Goal: Transaction & Acquisition: Purchase product/service

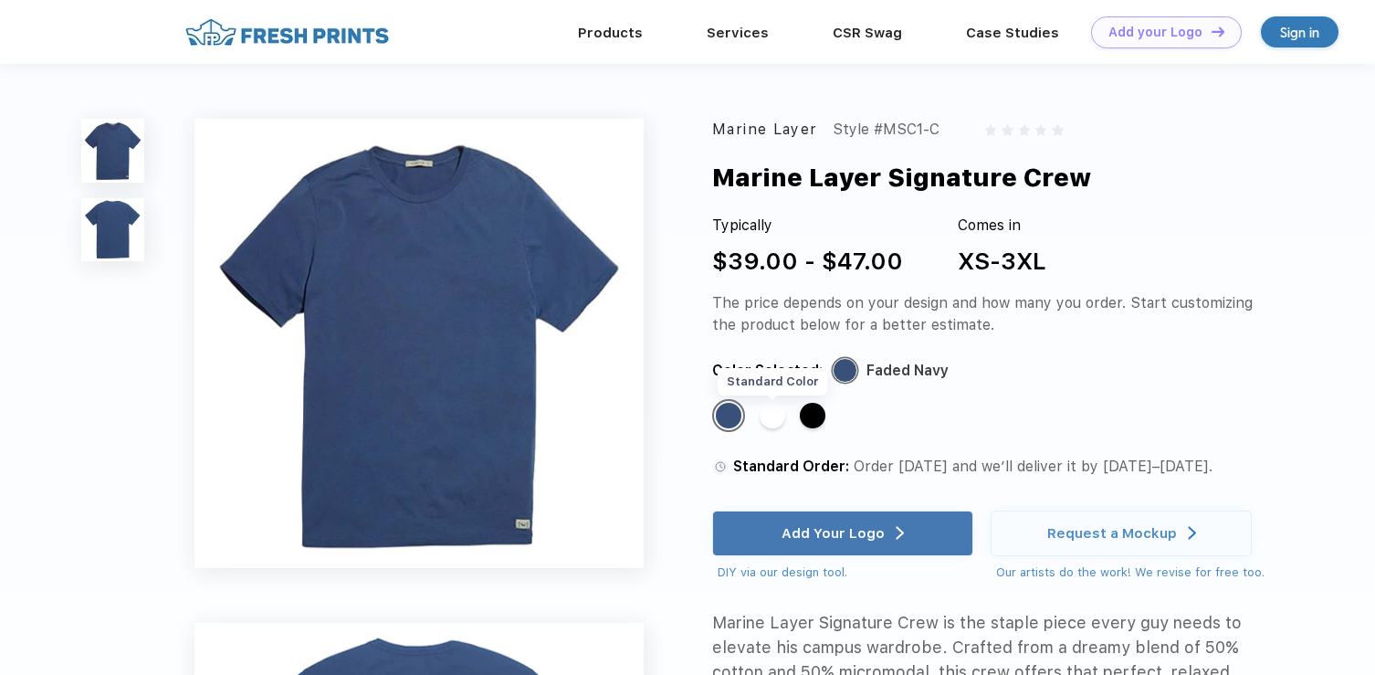
click at [767, 419] on div "Standard Color" at bounding box center [773, 416] width 26 height 26
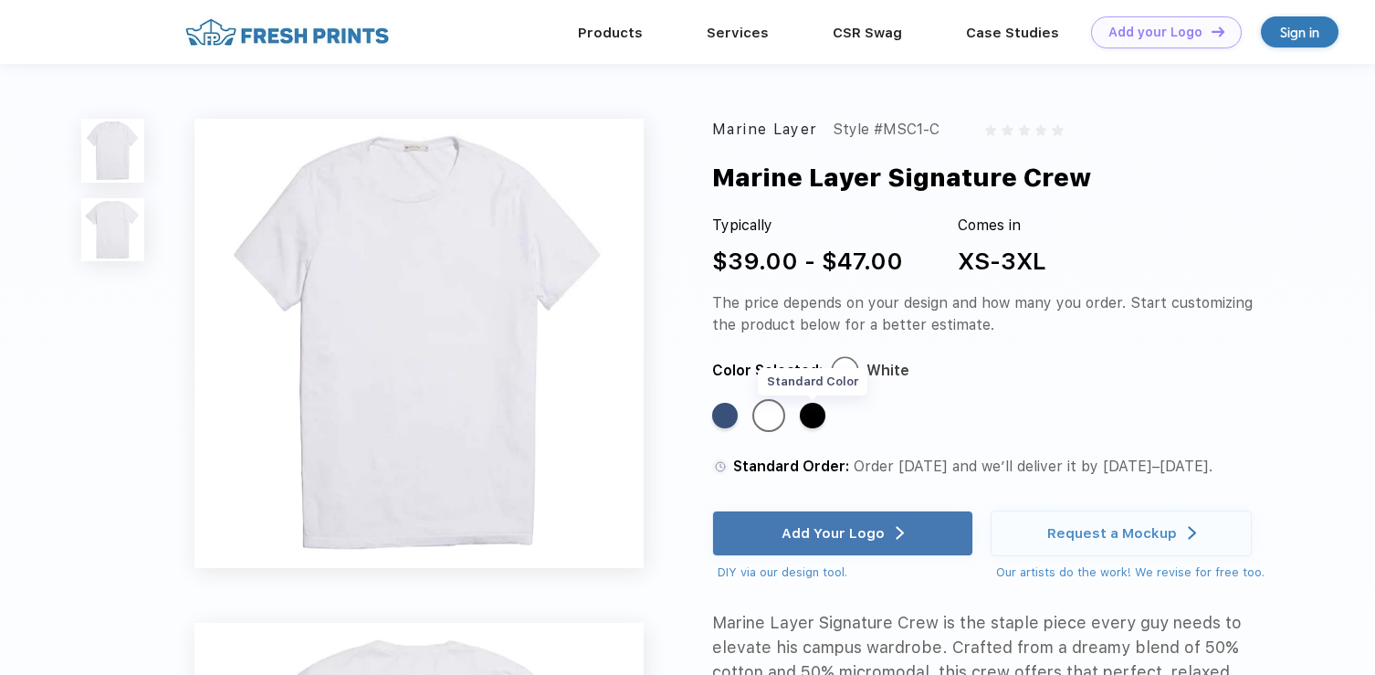
click at [815, 419] on div "Standard Color" at bounding box center [813, 416] width 26 height 26
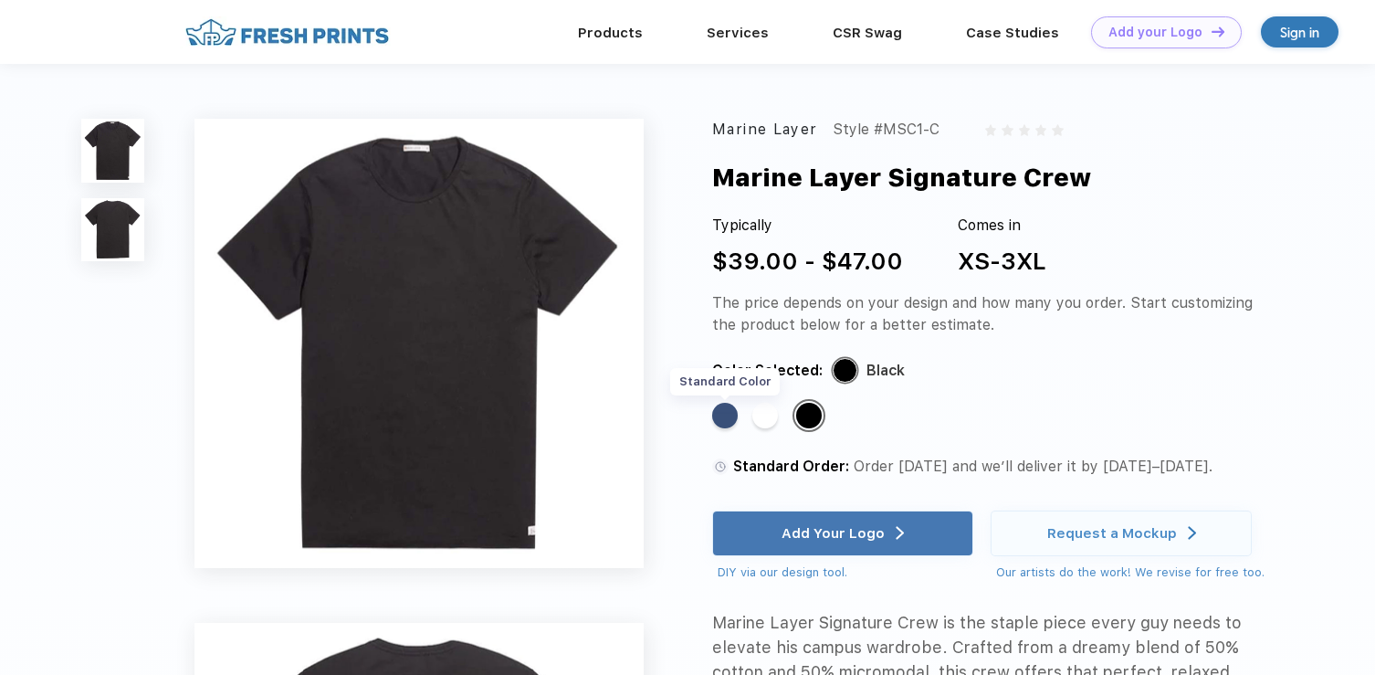
click at [725, 418] on div "Standard Color" at bounding box center [725, 416] width 26 height 26
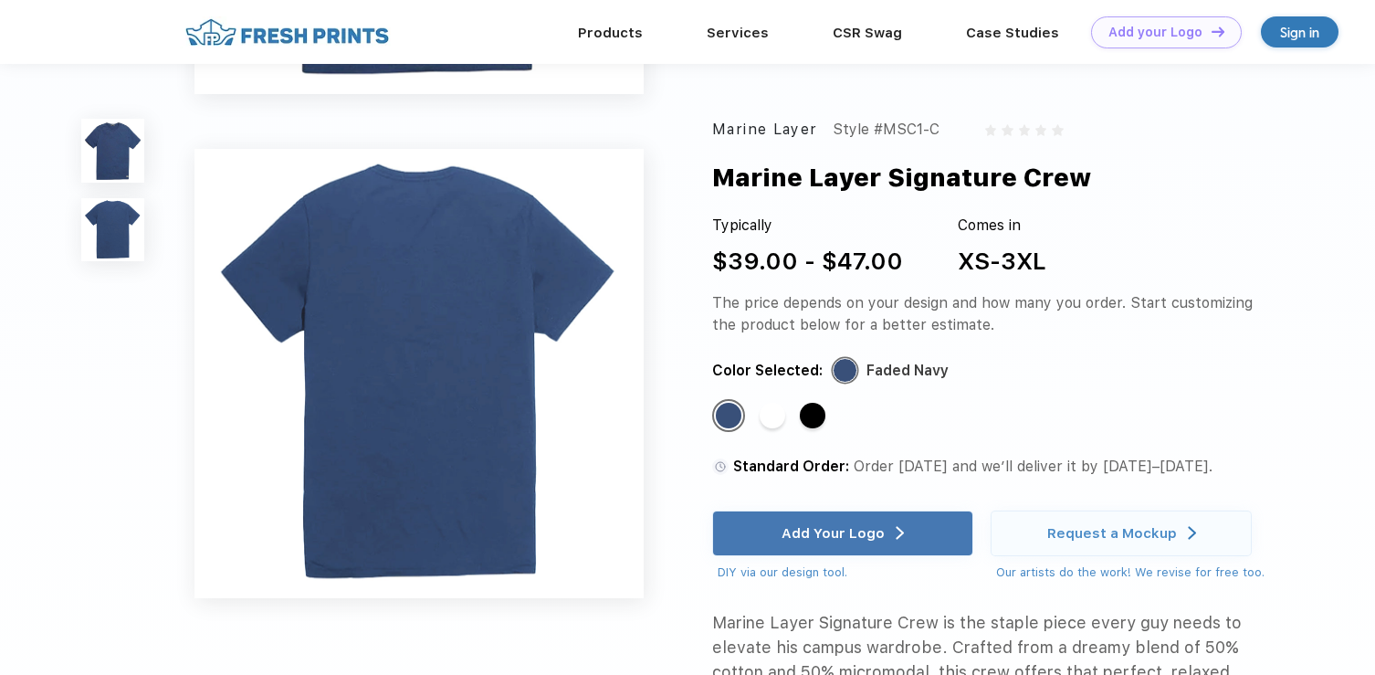
scroll to position [435, 0]
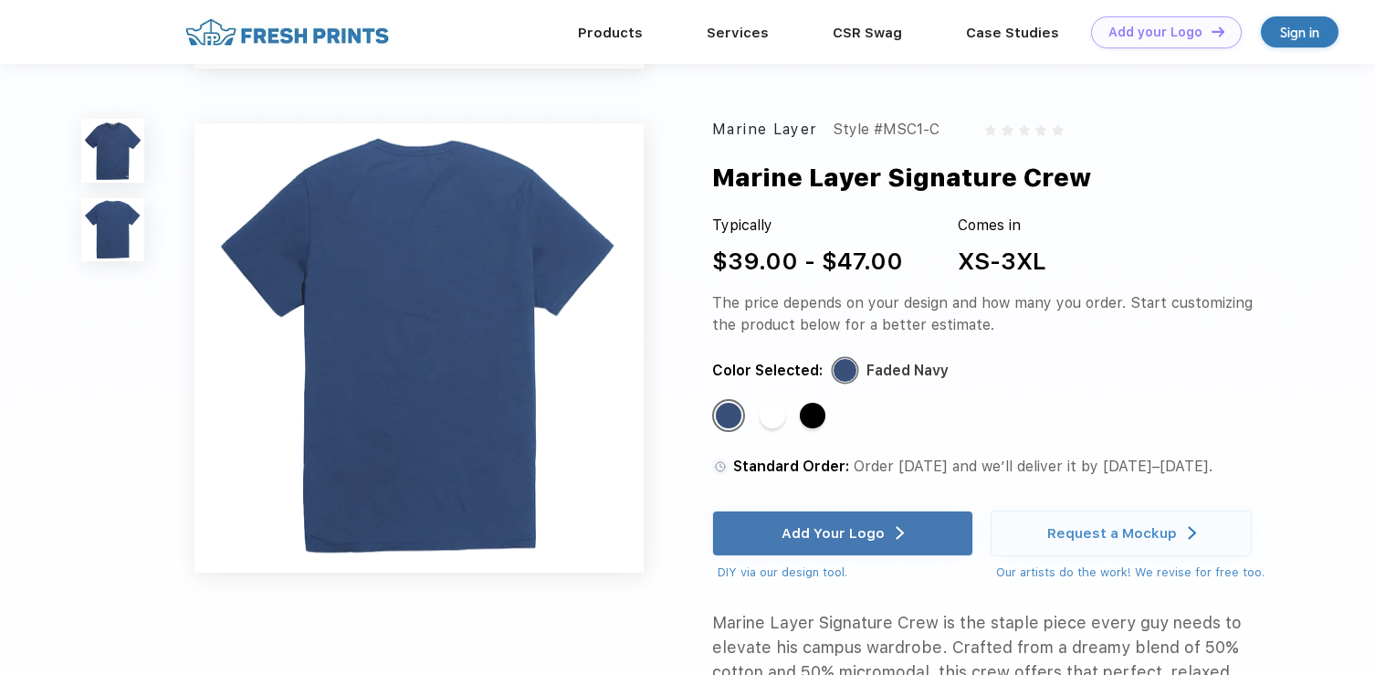
click at [1264, 472] on div "Standard Order: Order today and we’ll deliver it by Sep 22–25." at bounding box center [993, 467] width 563 height 22
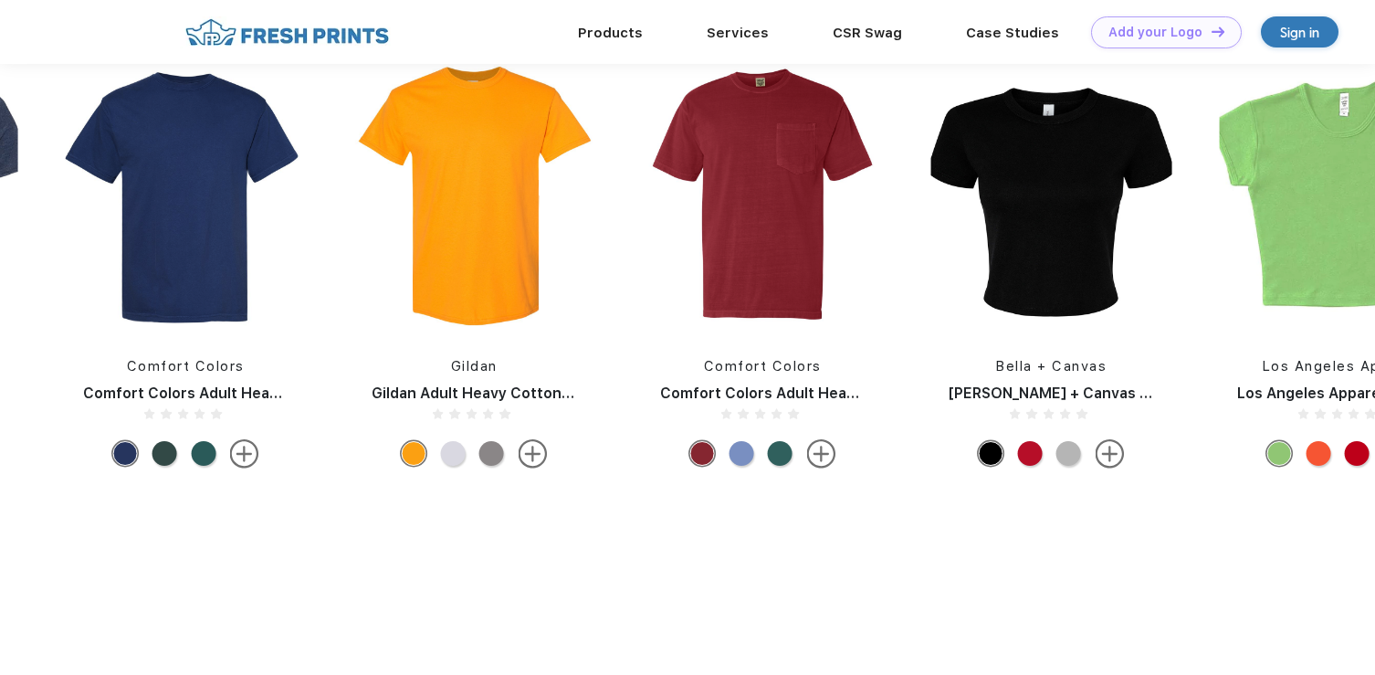
scroll to position [1470, 0]
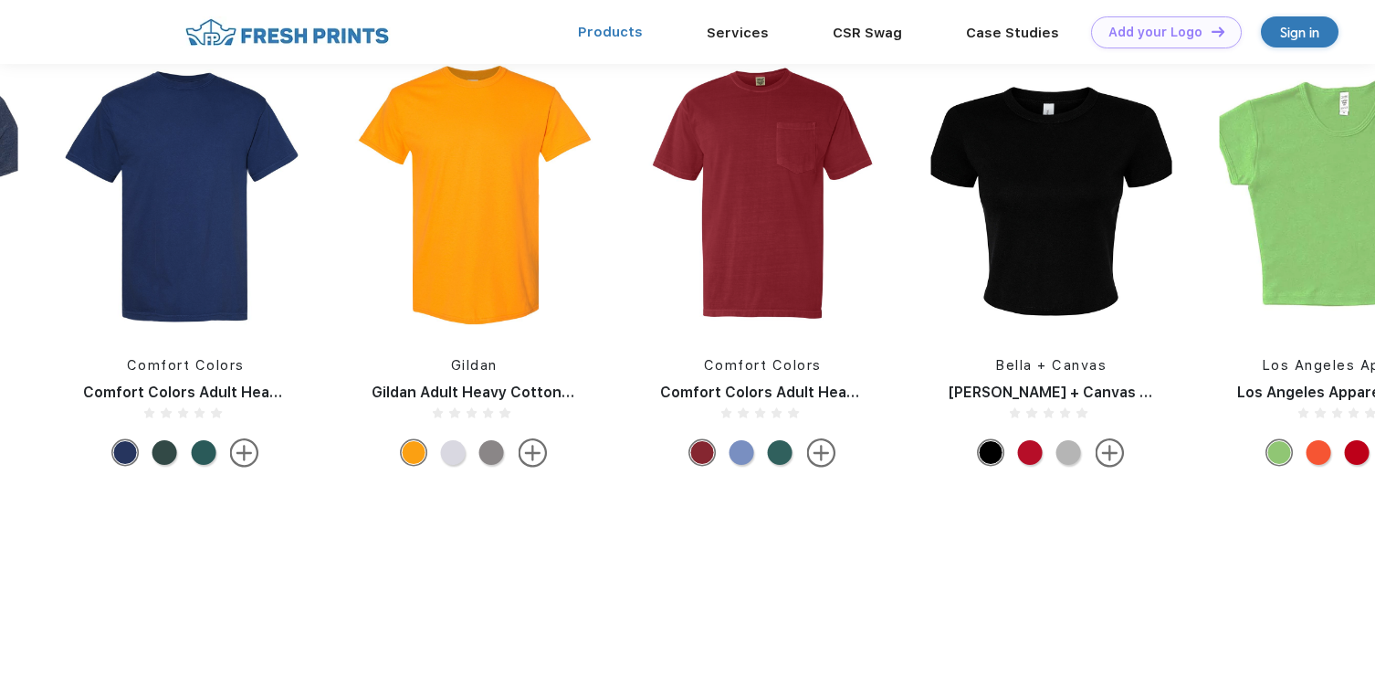
click at [608, 35] on link "Products" at bounding box center [610, 32] width 65 height 16
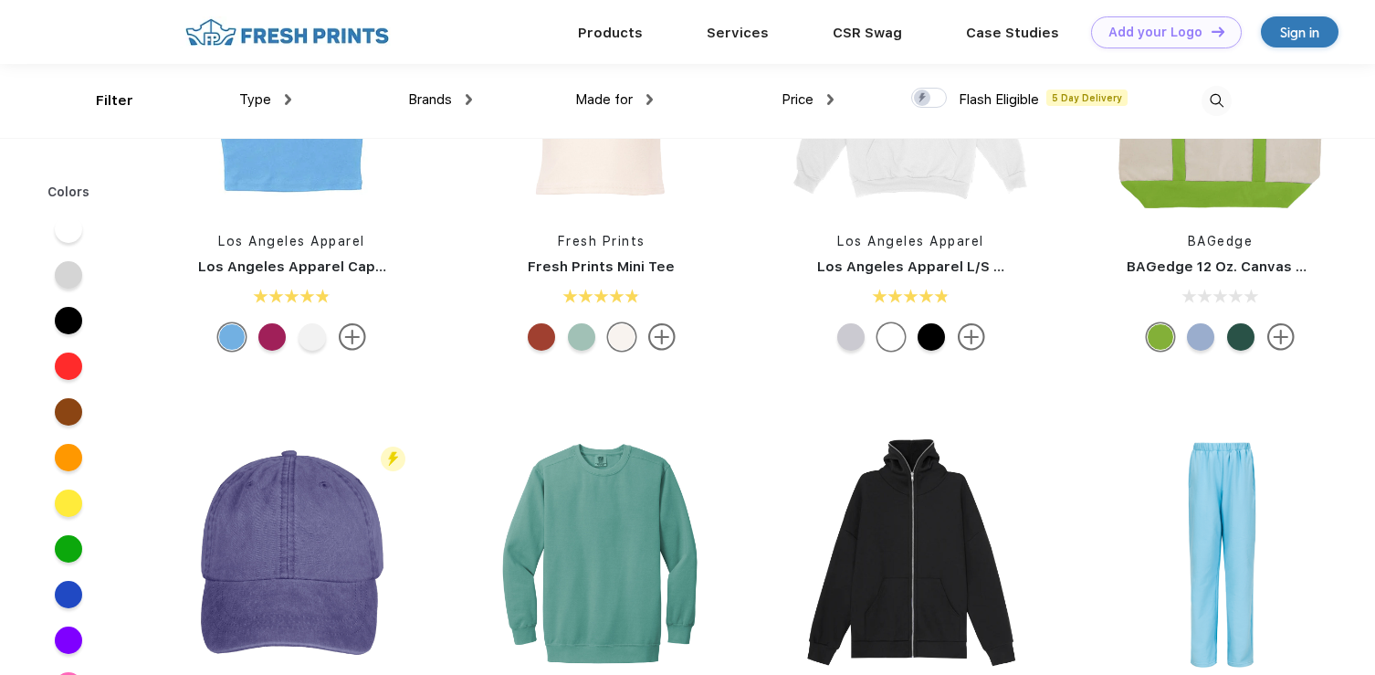
scroll to position [2372, 0]
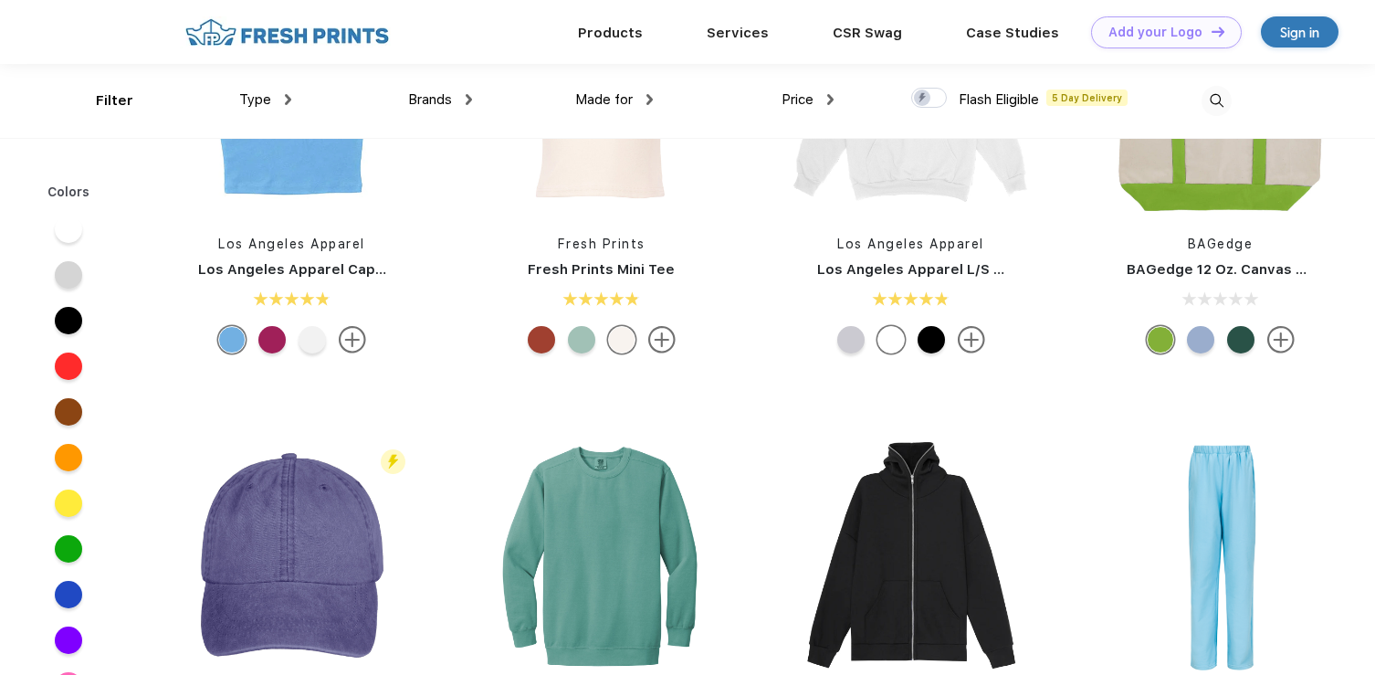
click at [1200, 339] on div at bounding box center [1200, 339] width 27 height 27
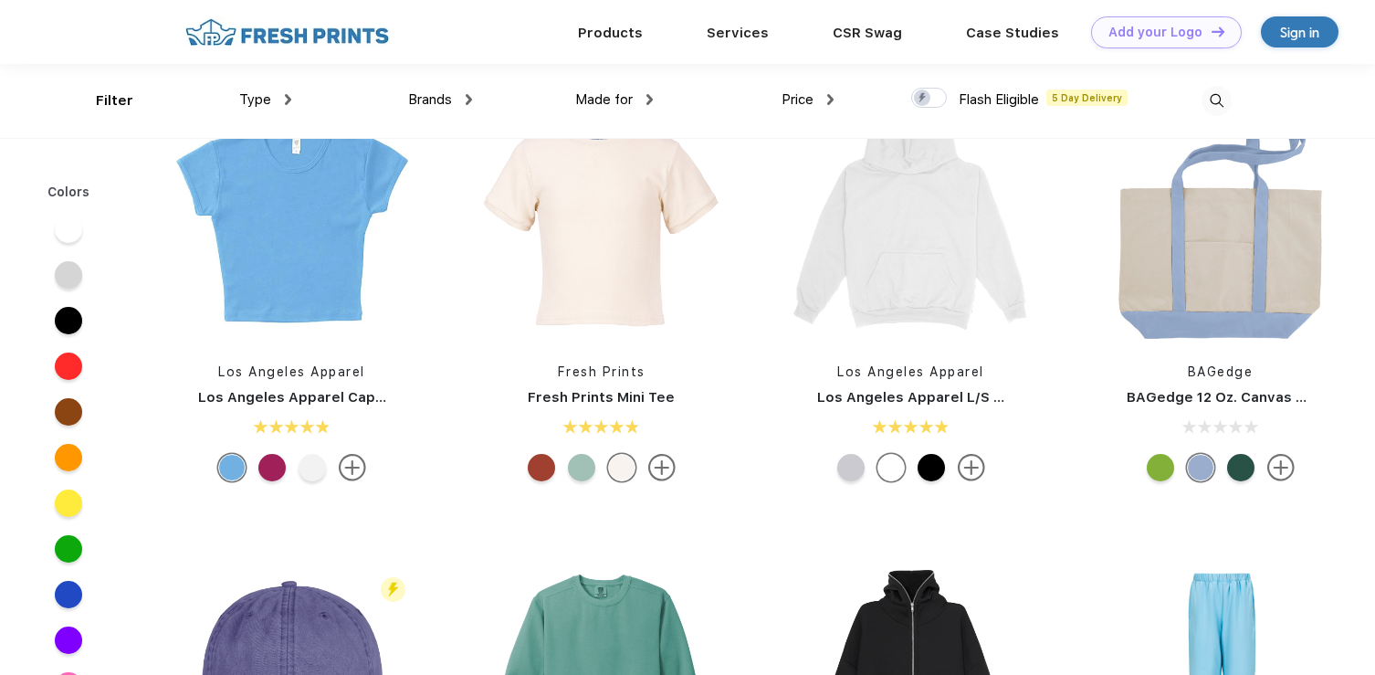
scroll to position [2219, 0]
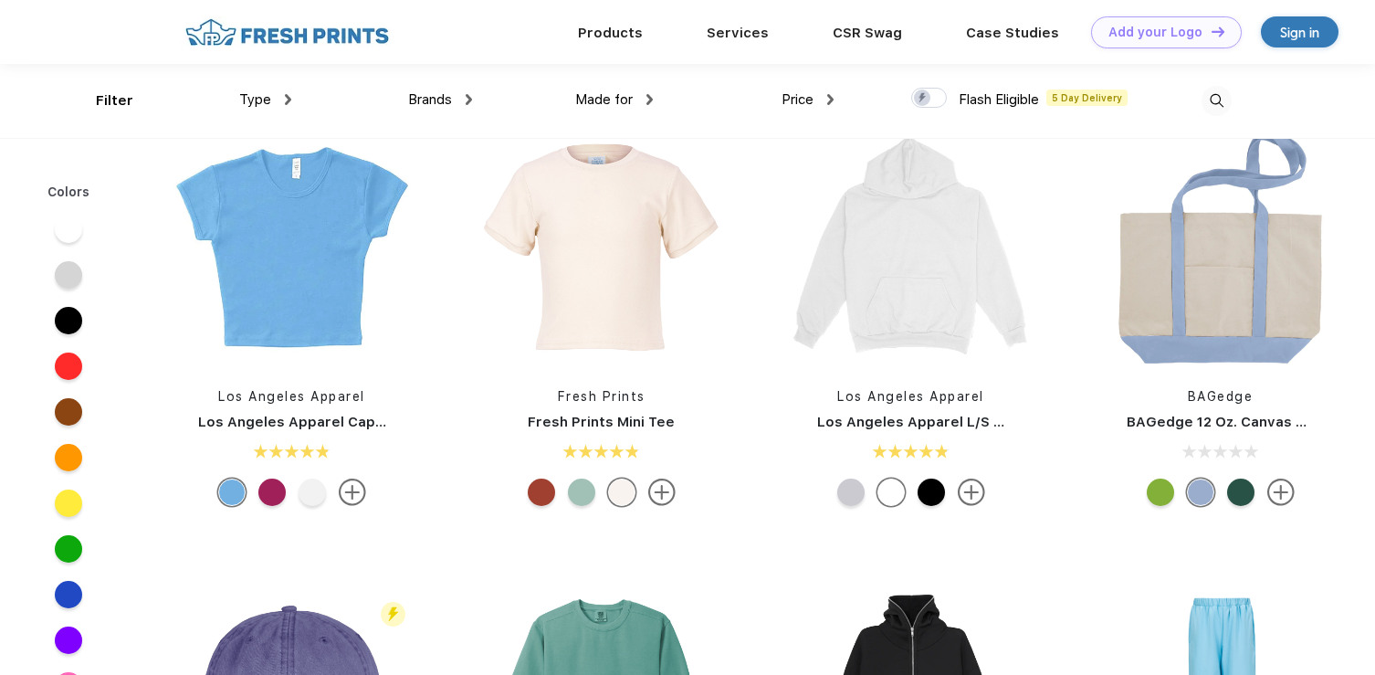
click at [1240, 496] on div at bounding box center [1240, 491] width 27 height 27
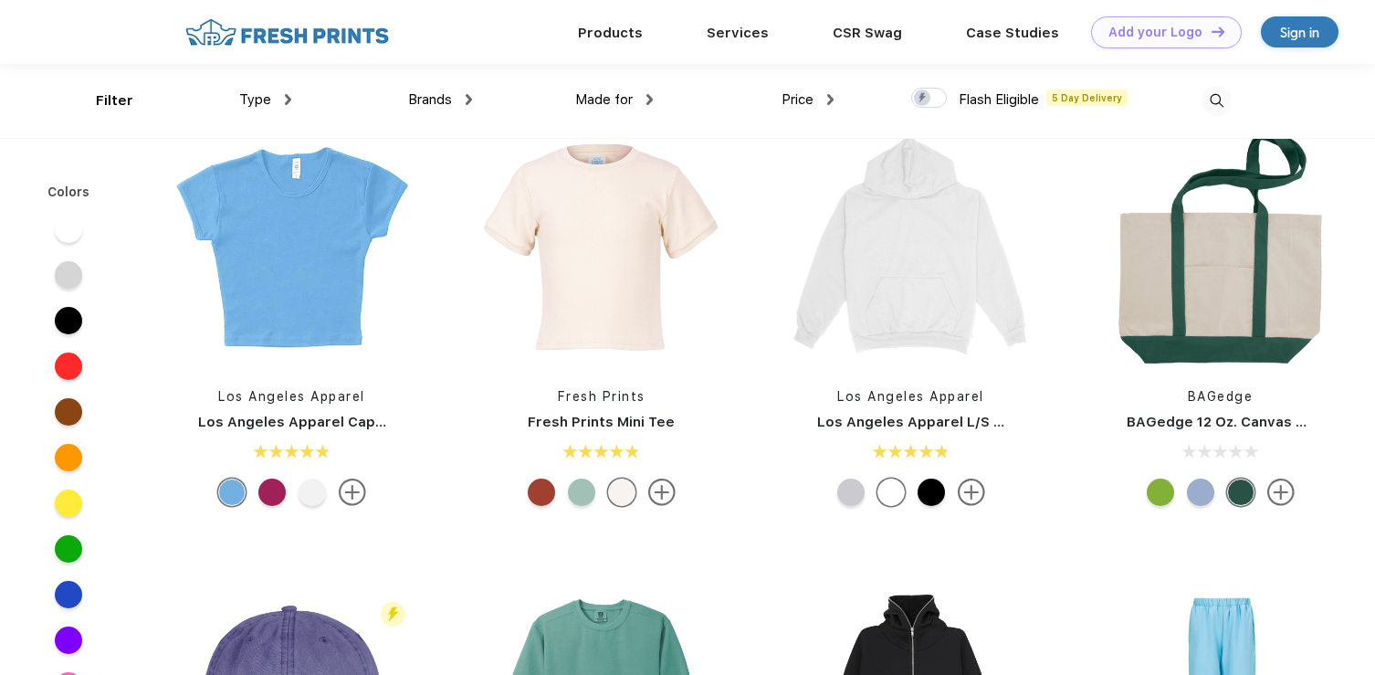
click at [1277, 492] on img at bounding box center [1280, 491] width 27 height 27
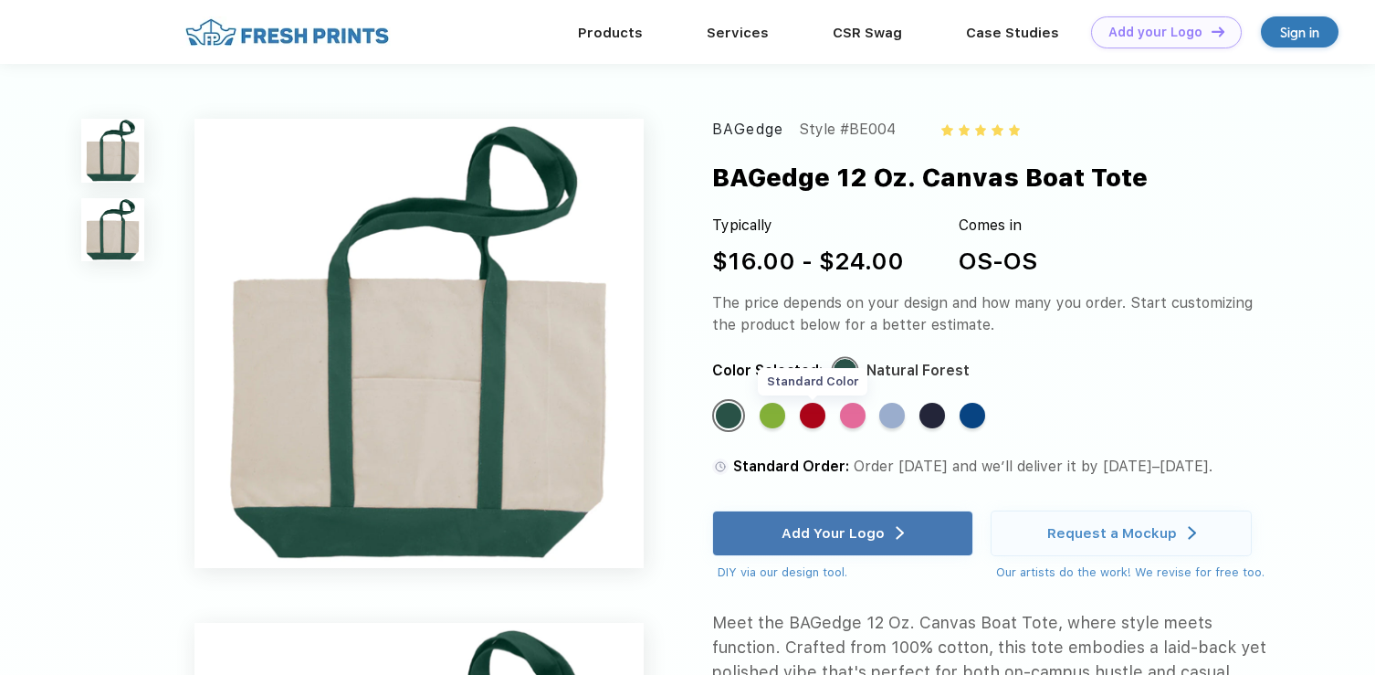
click at [806, 418] on div "Standard Color" at bounding box center [813, 416] width 26 height 26
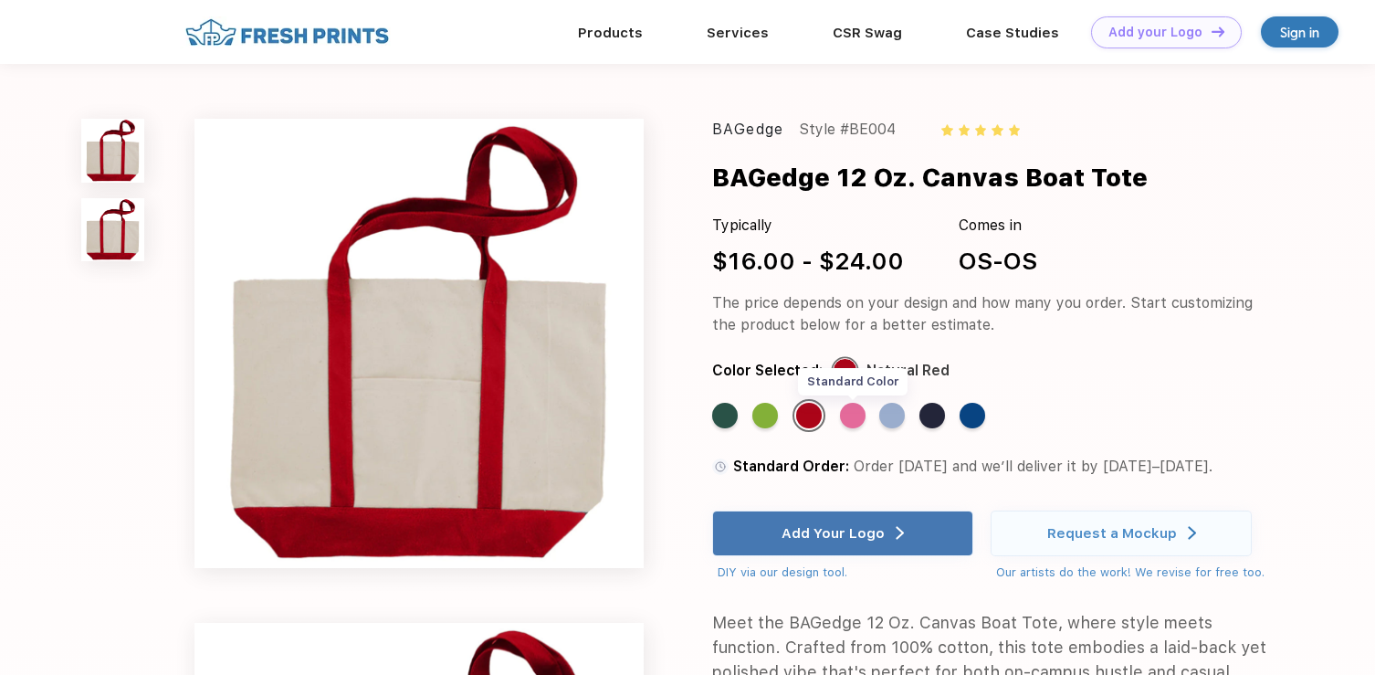
click at [849, 415] on div "Standard Color" at bounding box center [853, 416] width 26 height 26
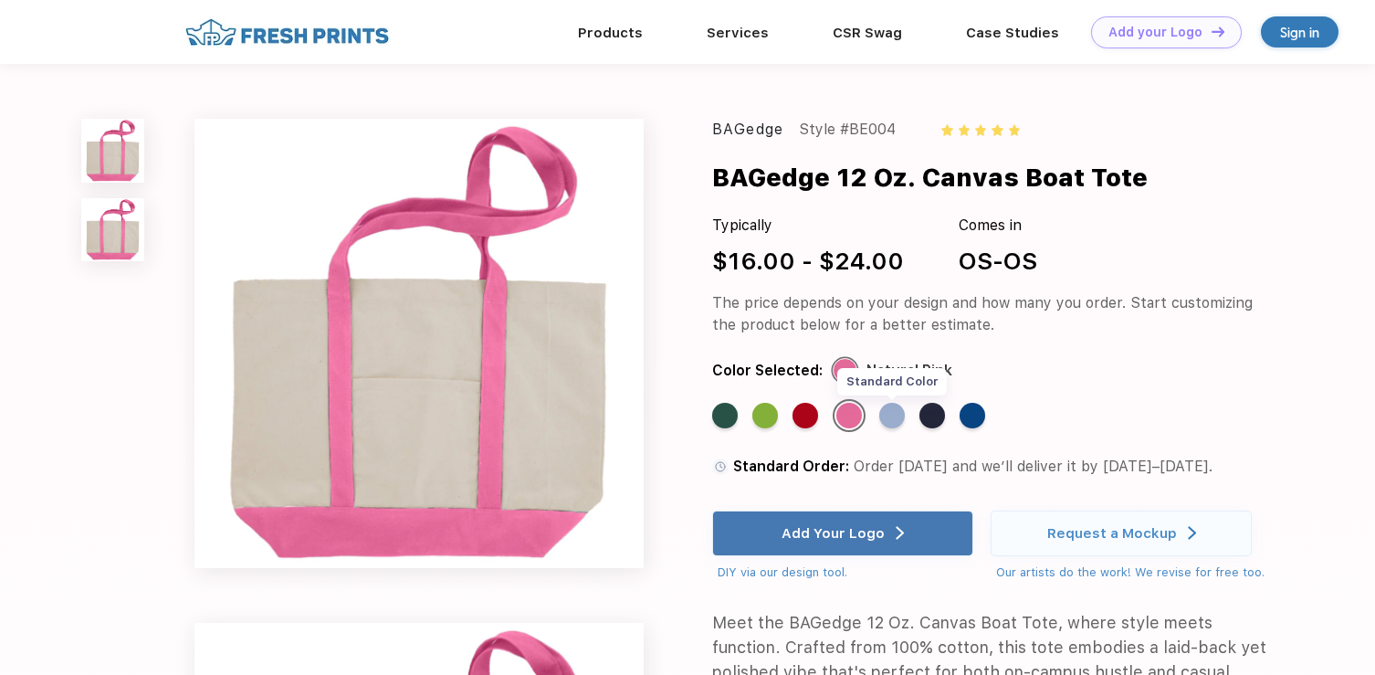
click at [886, 417] on div "Standard Color" at bounding box center [892, 416] width 26 height 26
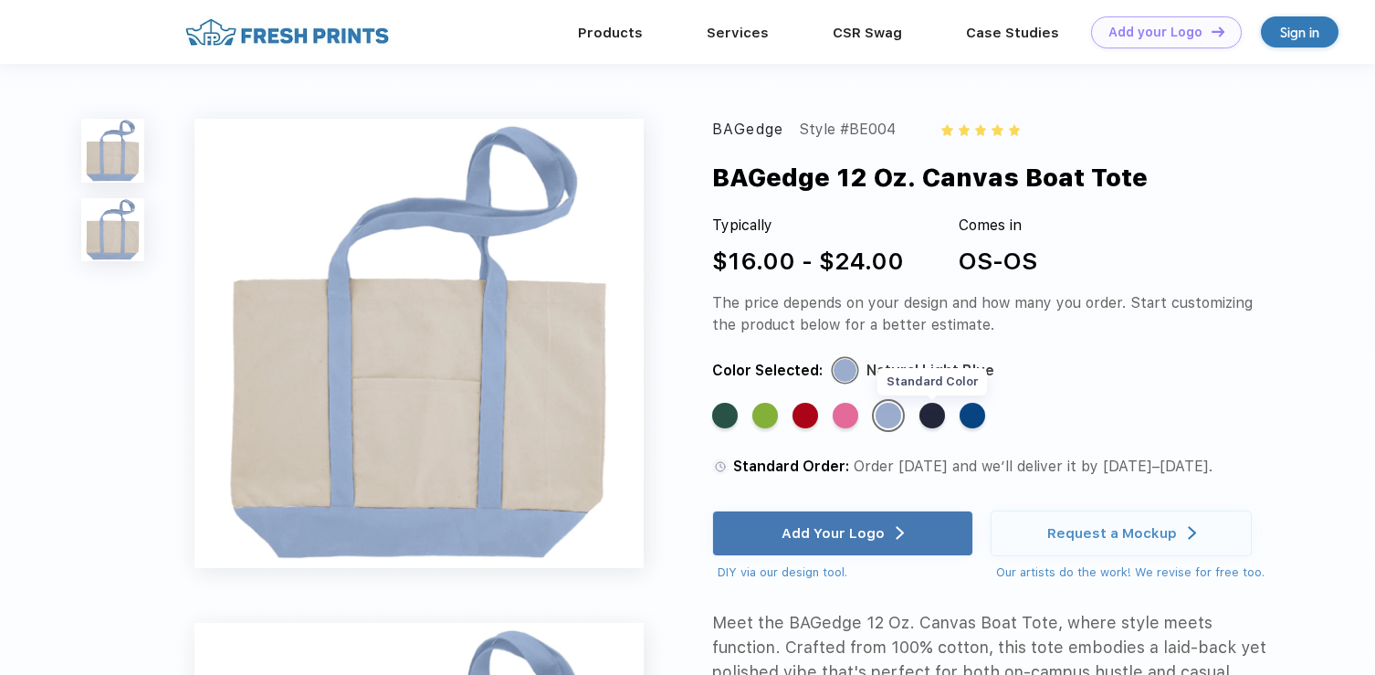
click at [932, 417] on div "Standard Color" at bounding box center [932, 416] width 26 height 26
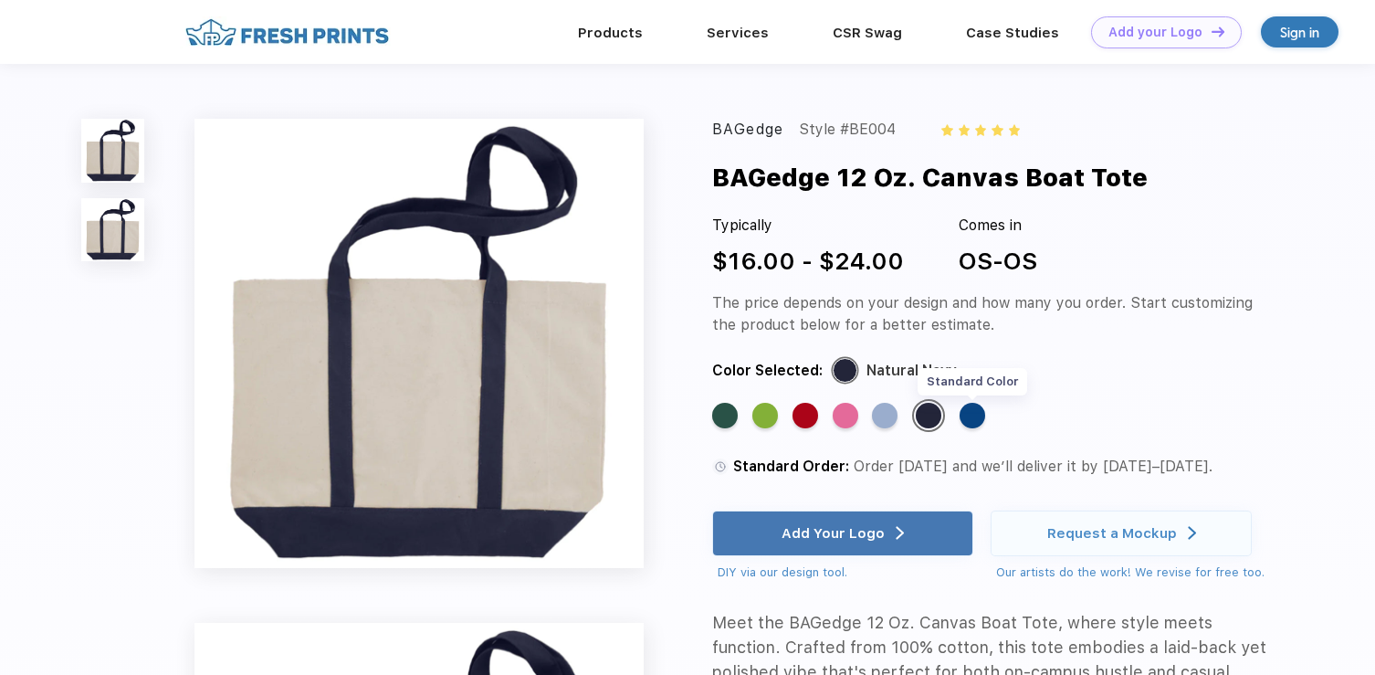
click at [976, 413] on div "Standard Color" at bounding box center [973, 416] width 26 height 26
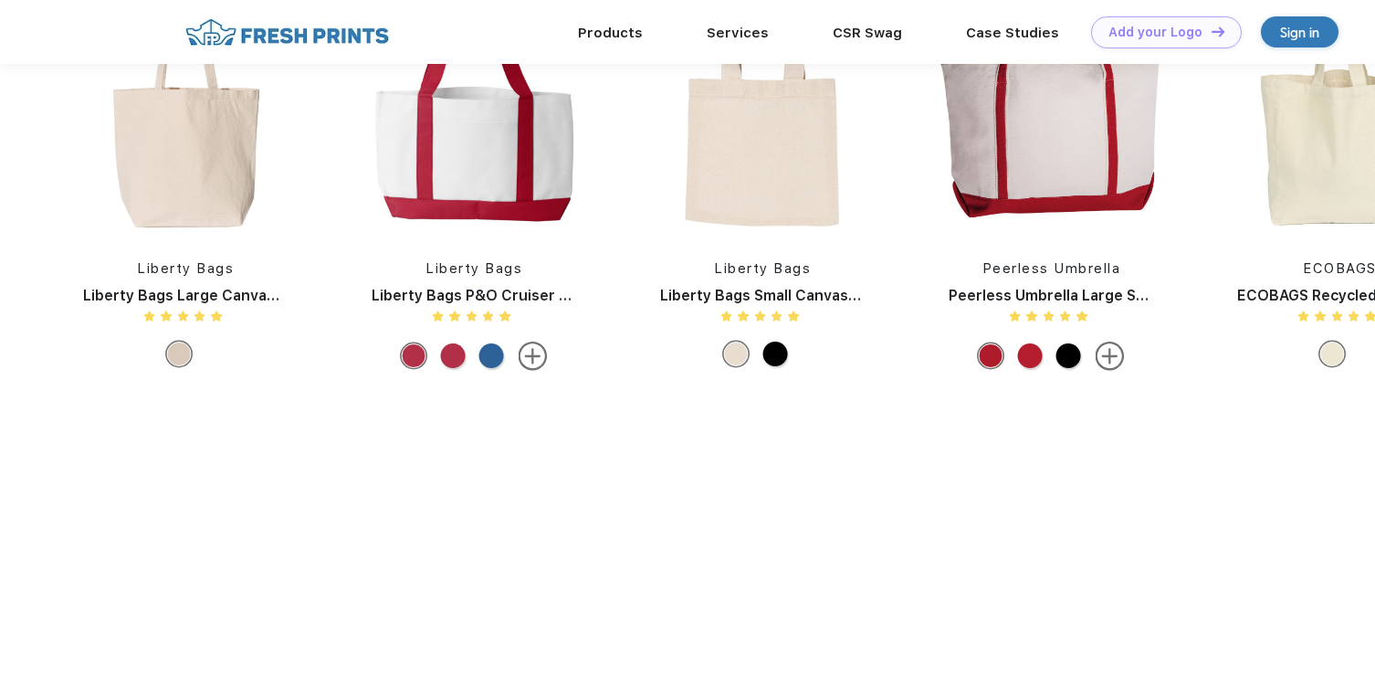
scroll to position [1572, 0]
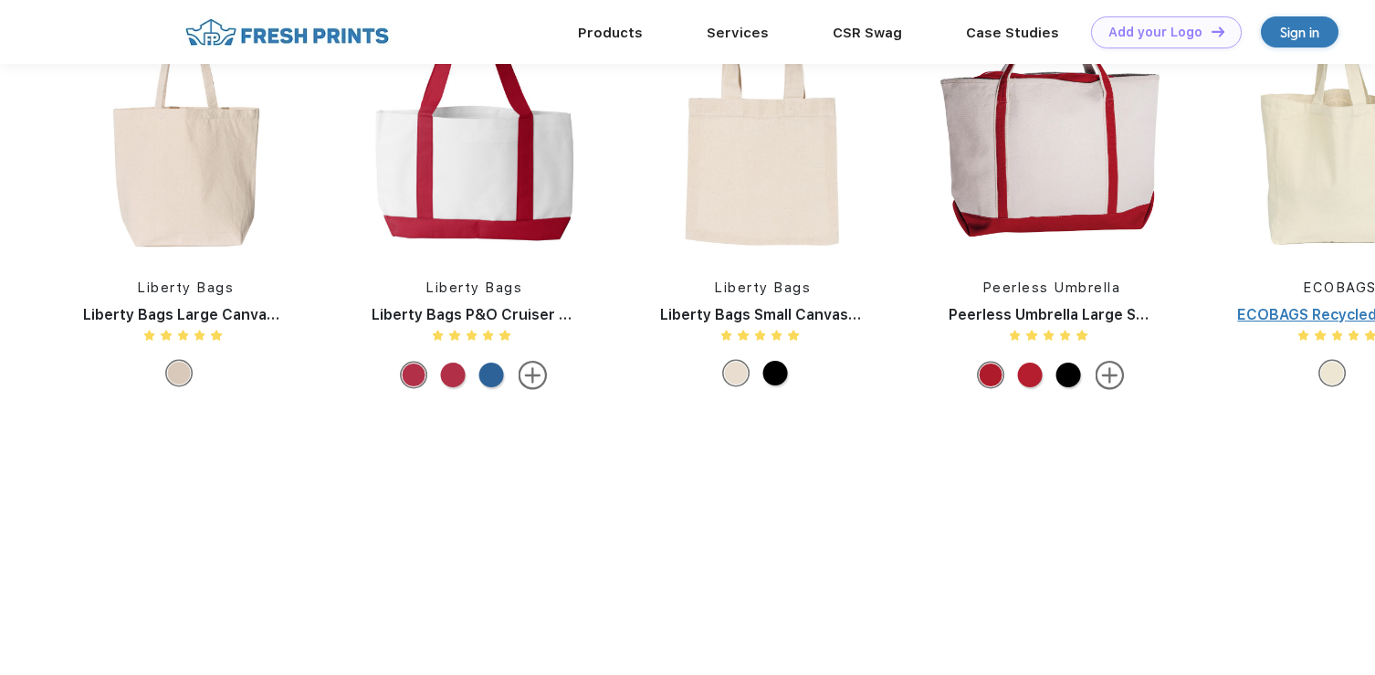
click at [1269, 319] on div "ECOBAGS Recycled Canvas Tote with Pocket" at bounding box center [1339, 315] width 241 height 22
click at [1276, 318] on div "ECOBAGS Recycled Canvas Tote with Pocket" at bounding box center [1339, 315] width 241 height 22
click at [1312, 217] on img at bounding box center [1339, 115] width 241 height 275
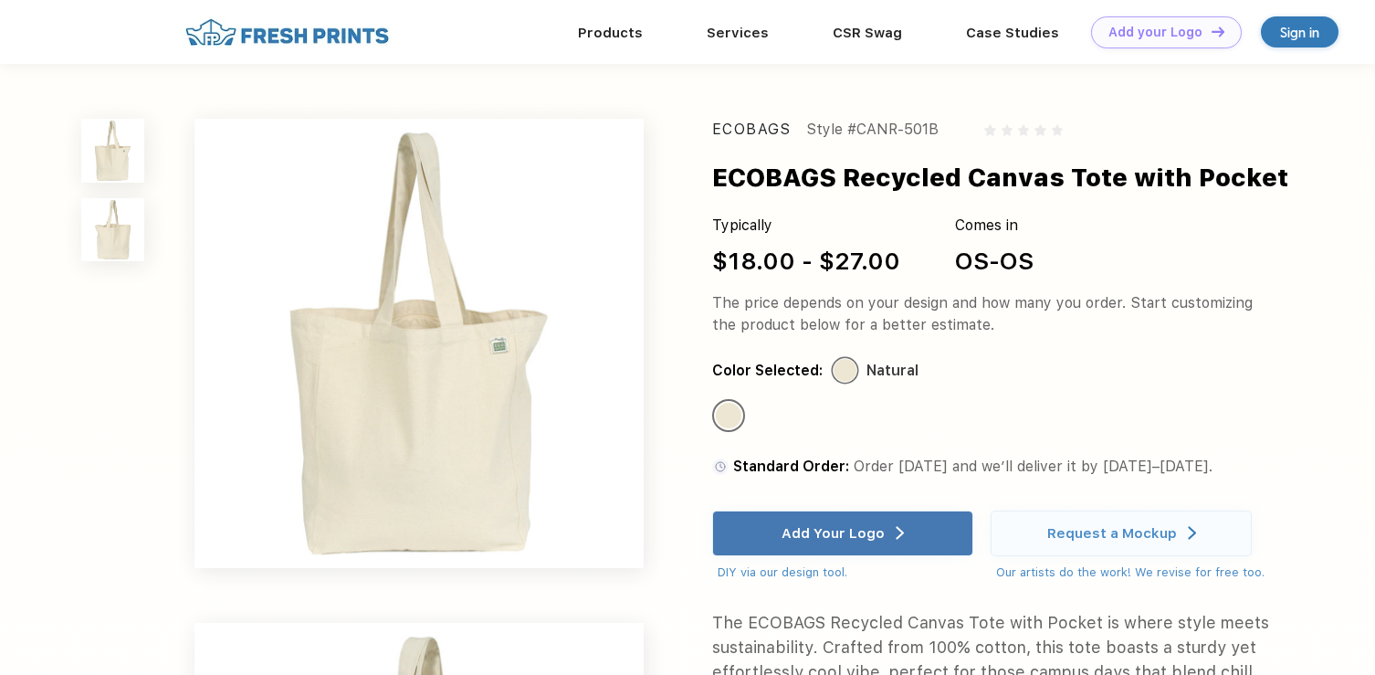
click at [123, 236] on img at bounding box center [112, 229] width 63 height 63
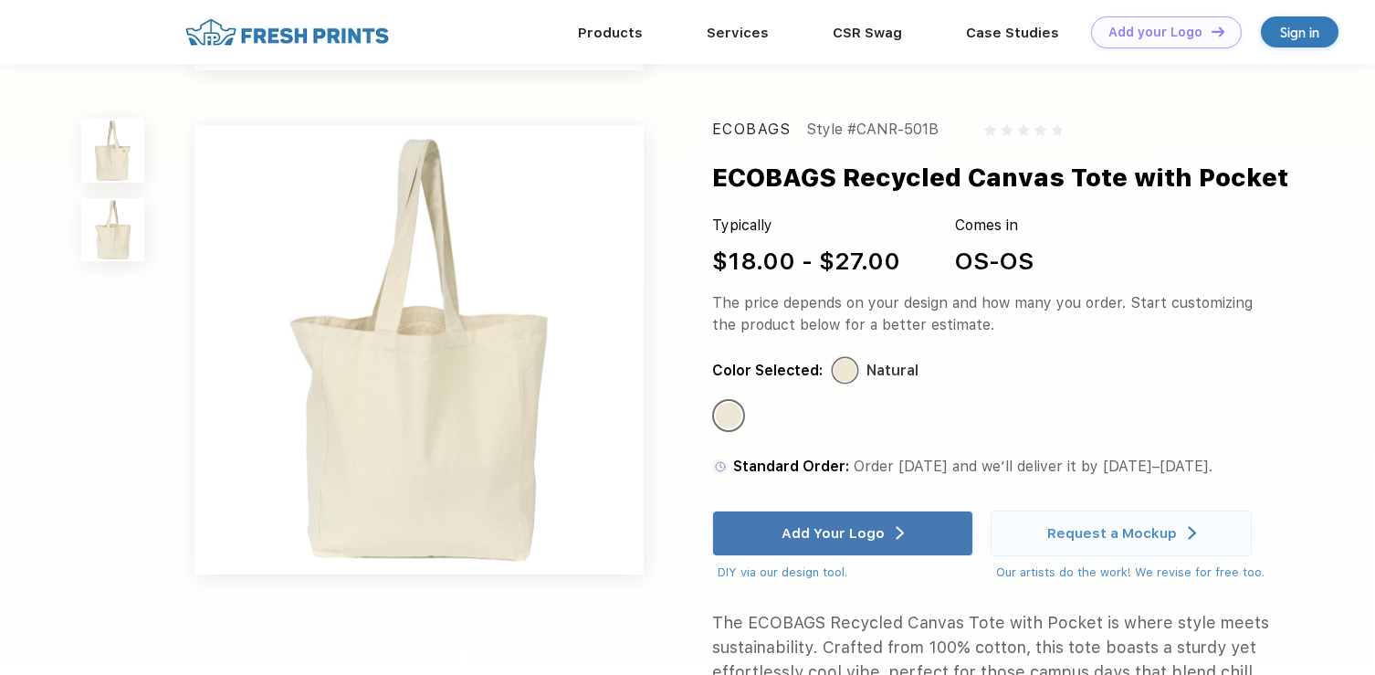
click at [118, 164] on img at bounding box center [112, 150] width 63 height 63
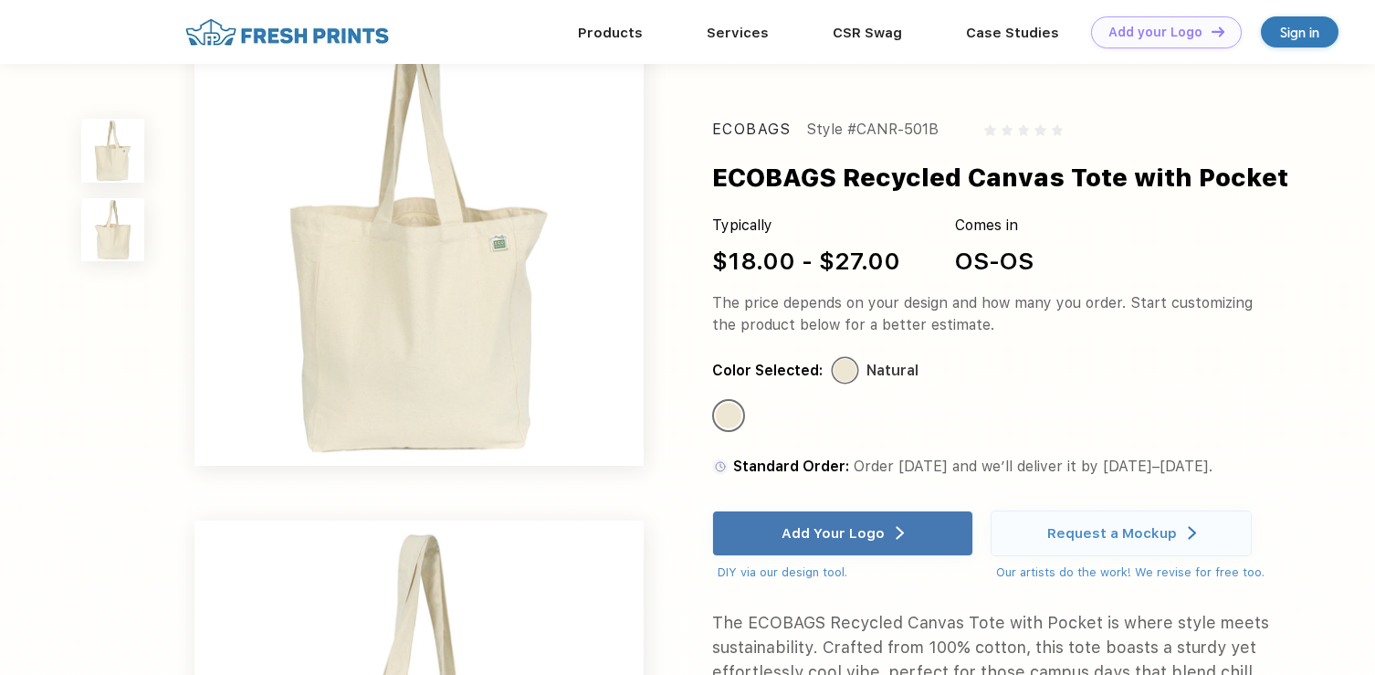
scroll to position [37, 0]
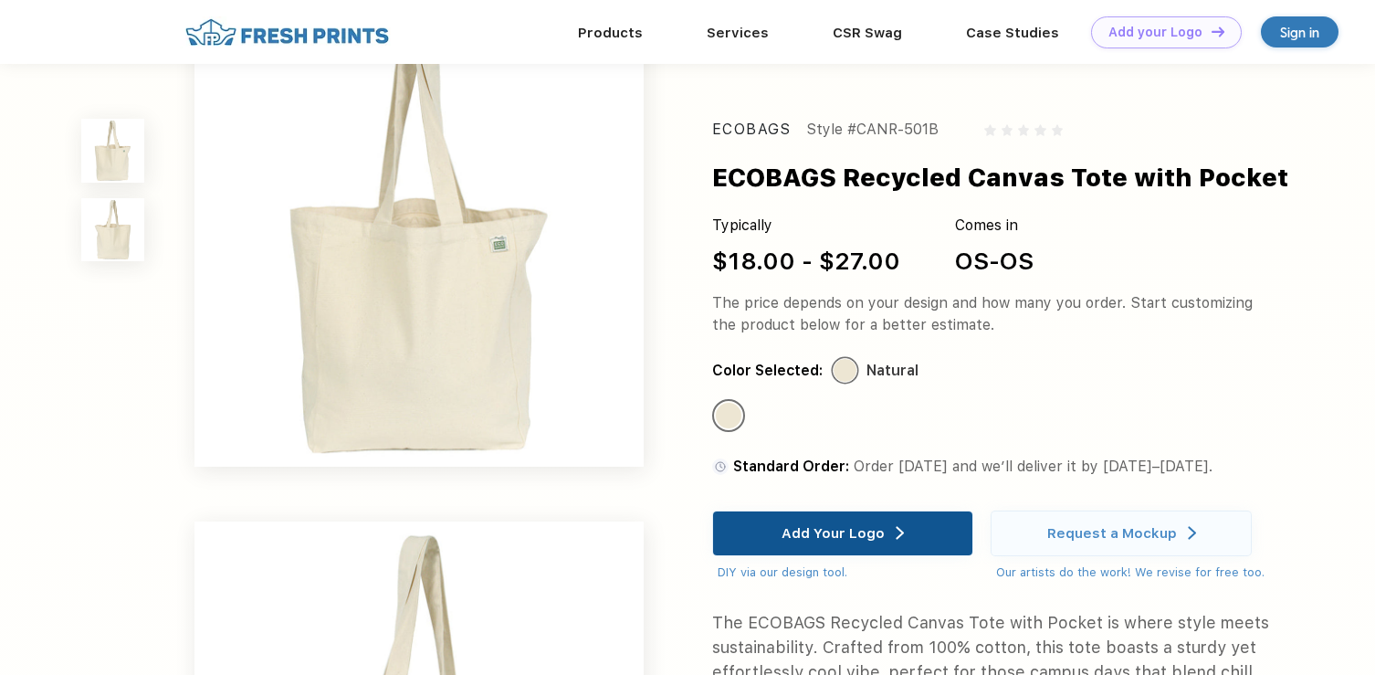
click at [805, 530] on div "Add Your Logo" at bounding box center [833, 533] width 103 height 18
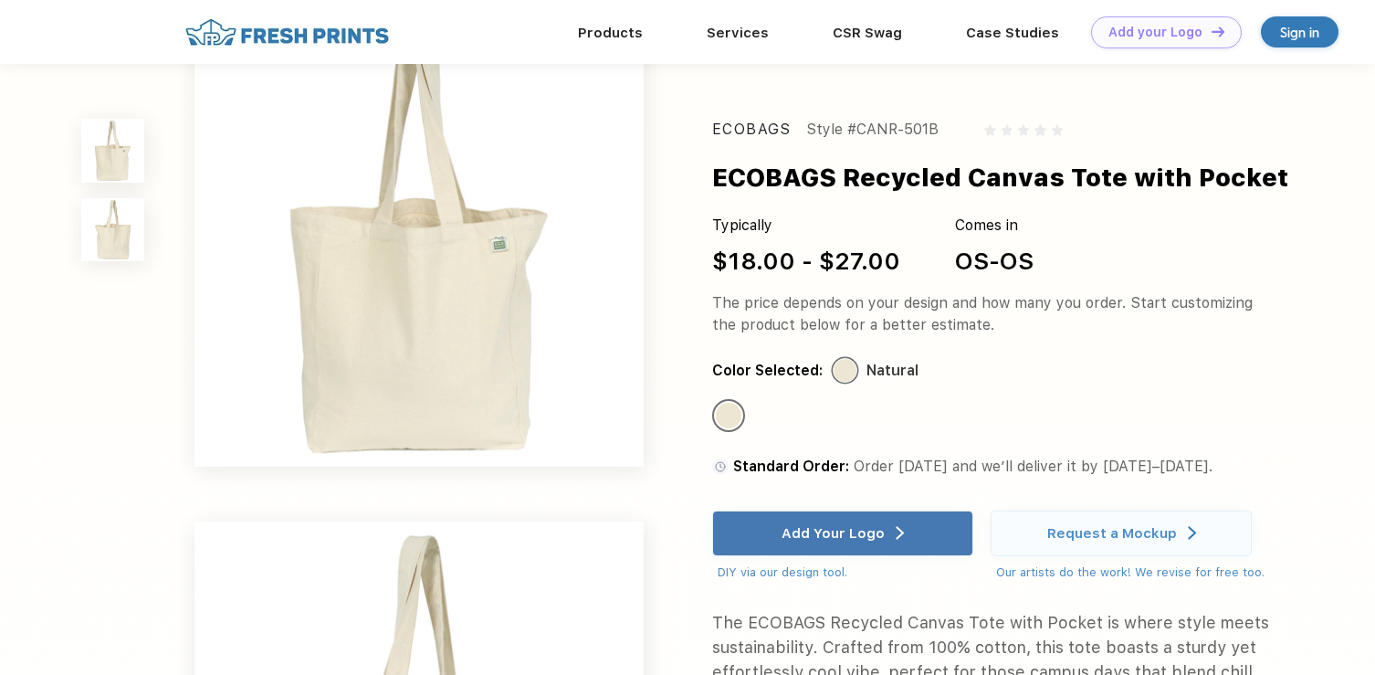
scroll to position [0, 0]
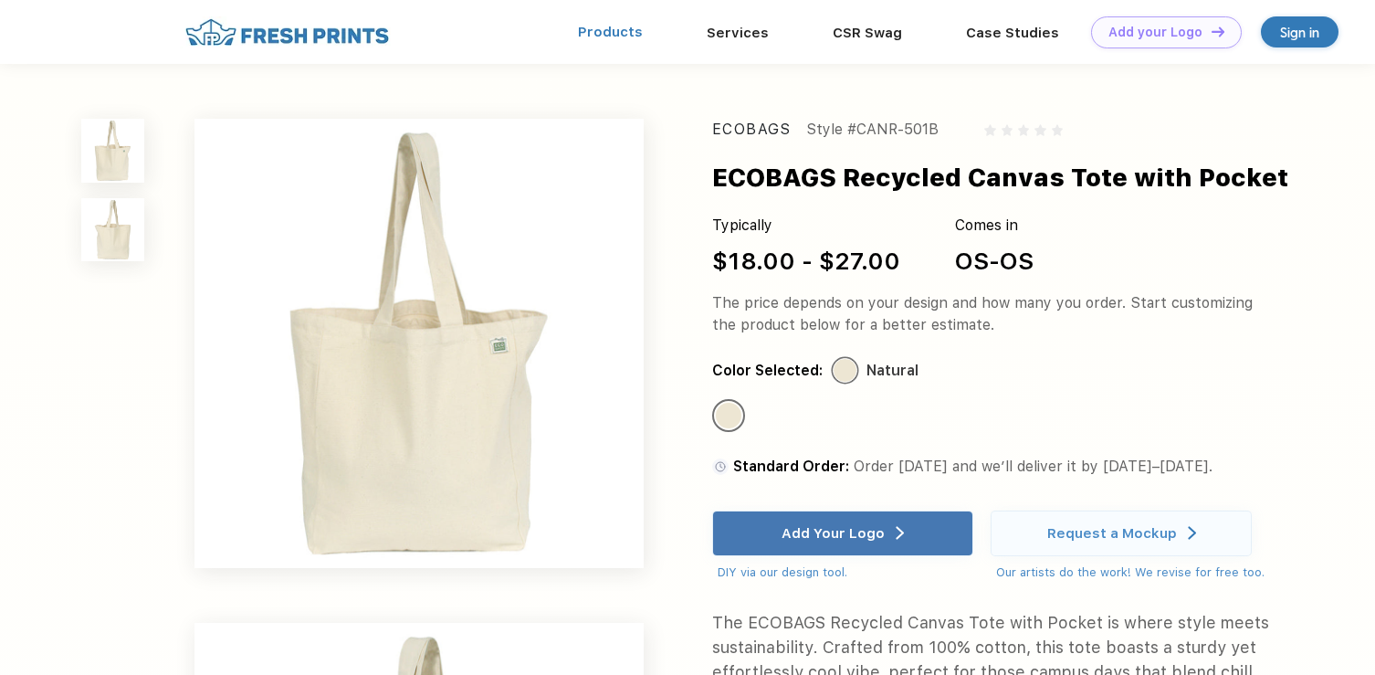
click at [609, 35] on link "Products" at bounding box center [610, 32] width 65 height 16
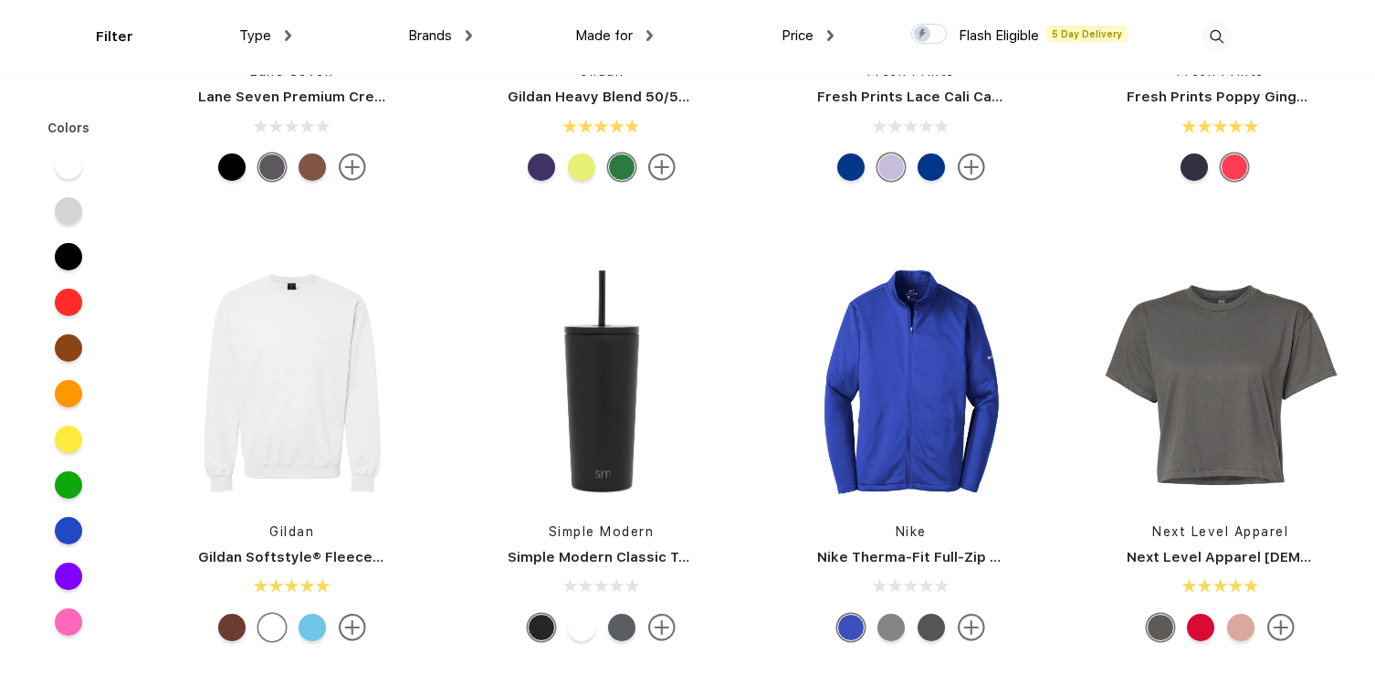
scroll to position [9050, 0]
click at [284, 39] on div "Type" at bounding box center [265, 36] width 52 height 21
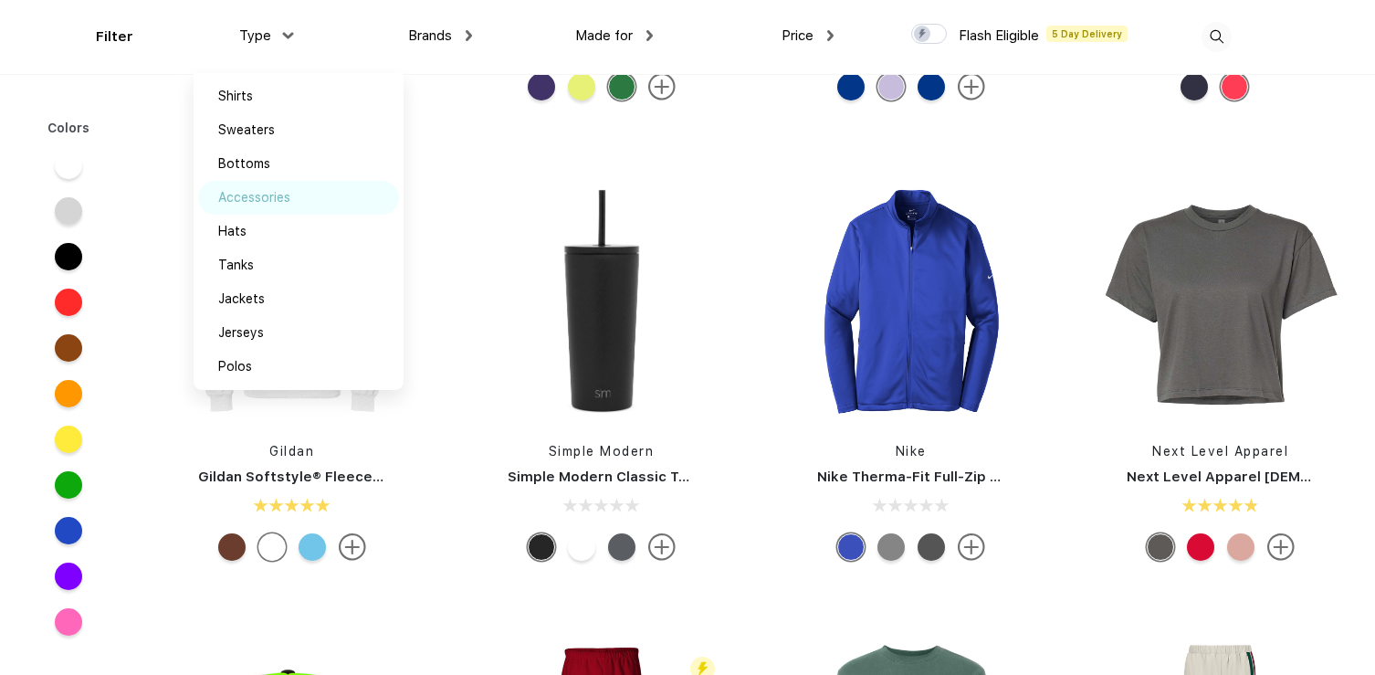
scroll to position [9100, 0]
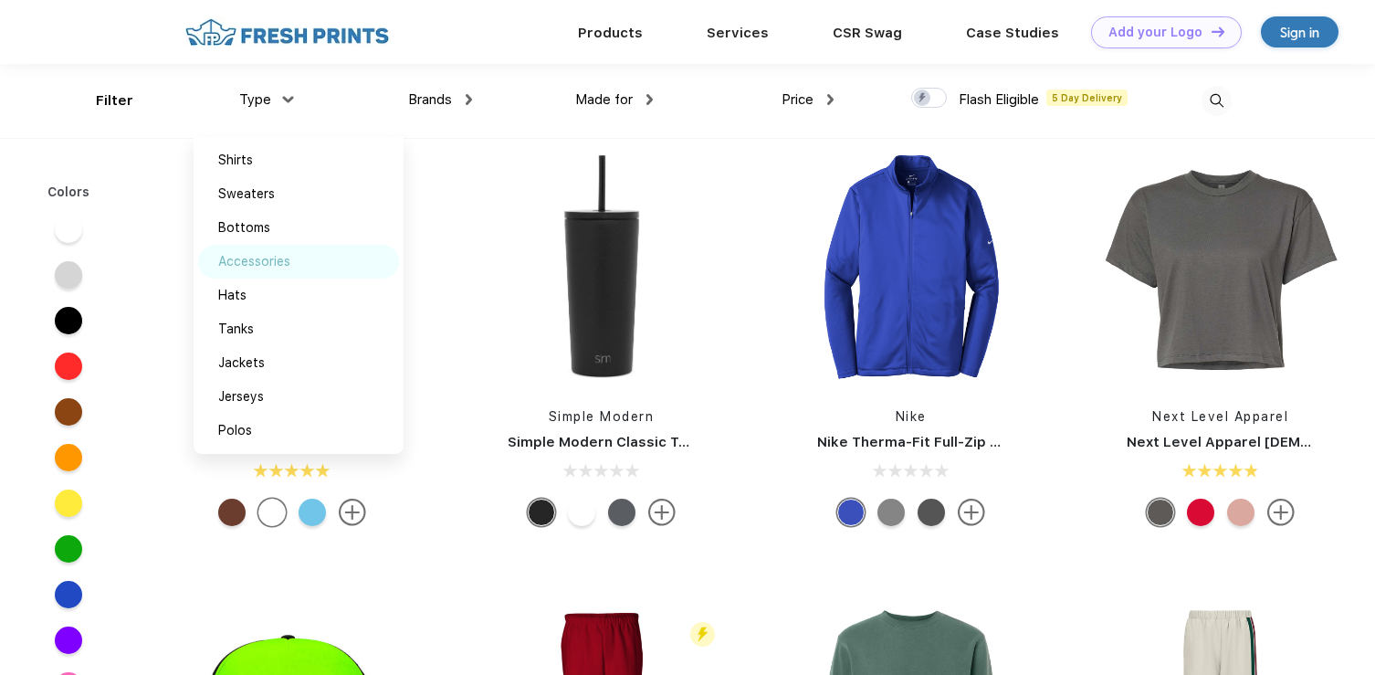
click at [244, 261] on div "Accessories" at bounding box center [254, 261] width 72 height 19
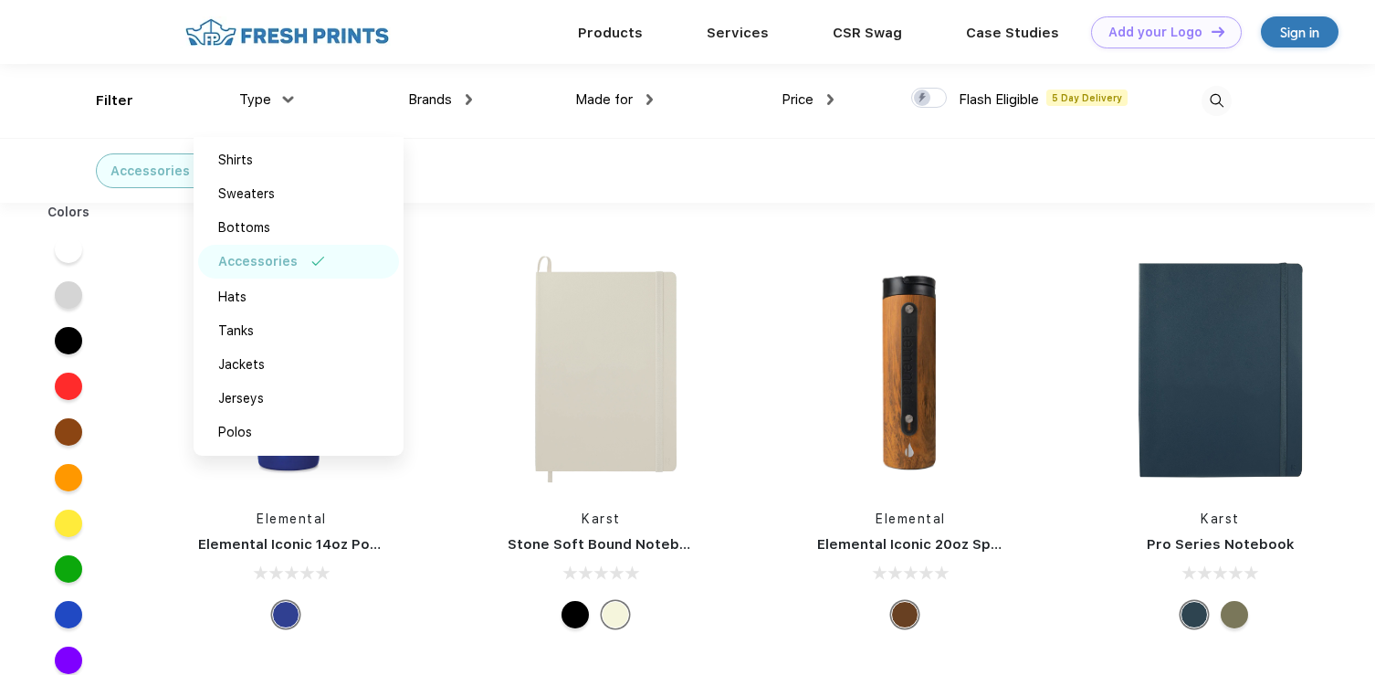
click at [465, 432] on div "Karst Stone Soft Bound Notebook" at bounding box center [601, 441] width 310 height 387
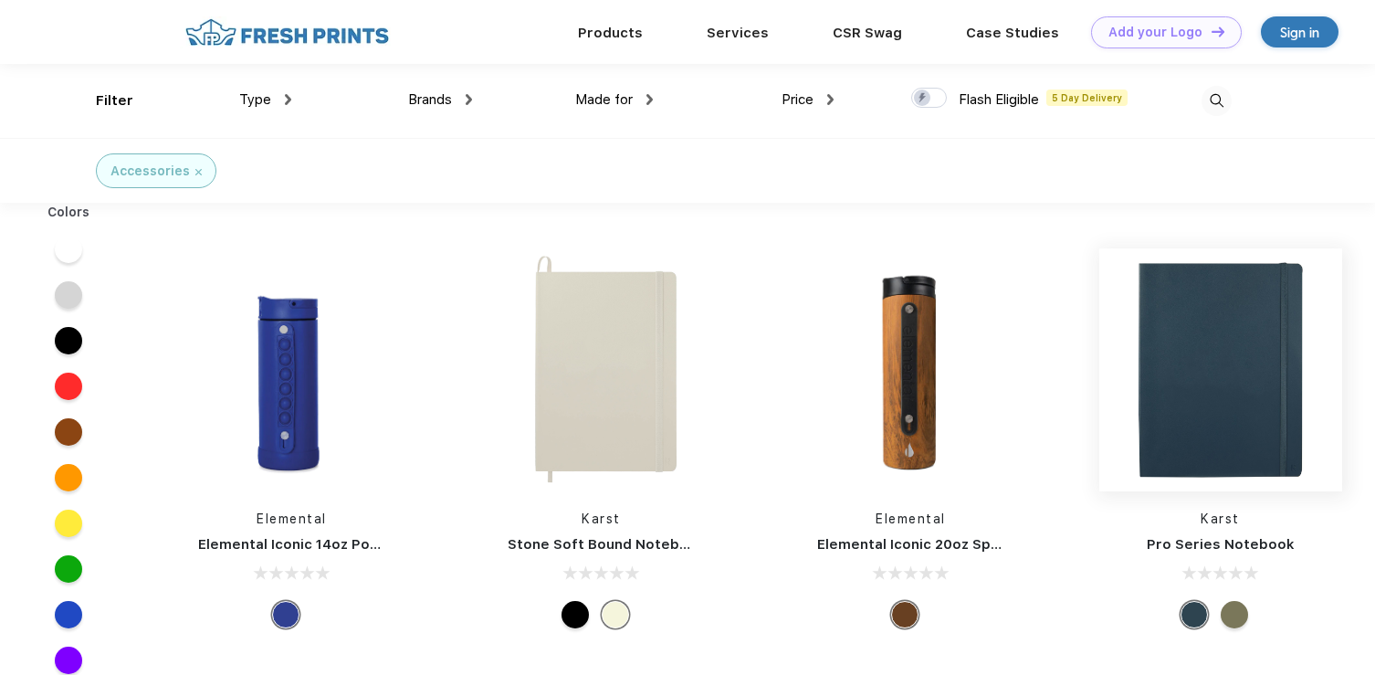
click at [1199, 399] on img at bounding box center [1220, 369] width 243 height 243
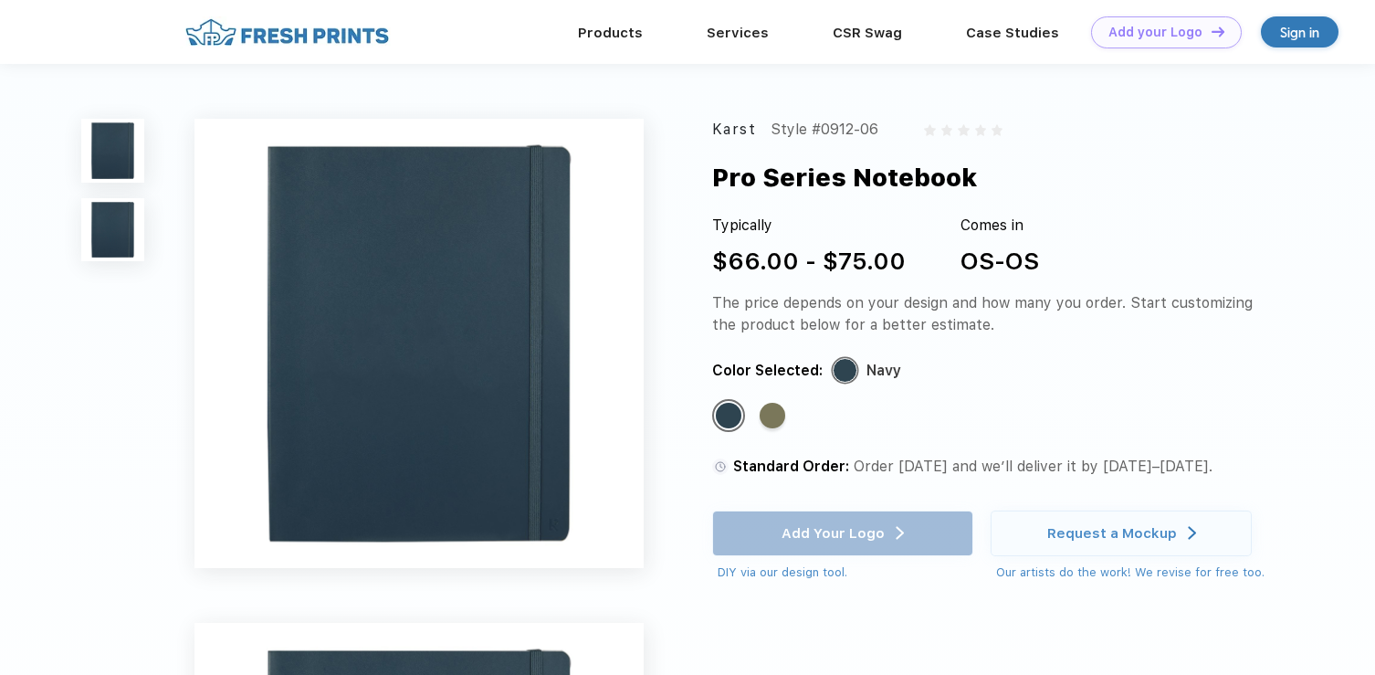
click at [113, 233] on img at bounding box center [112, 229] width 63 height 63
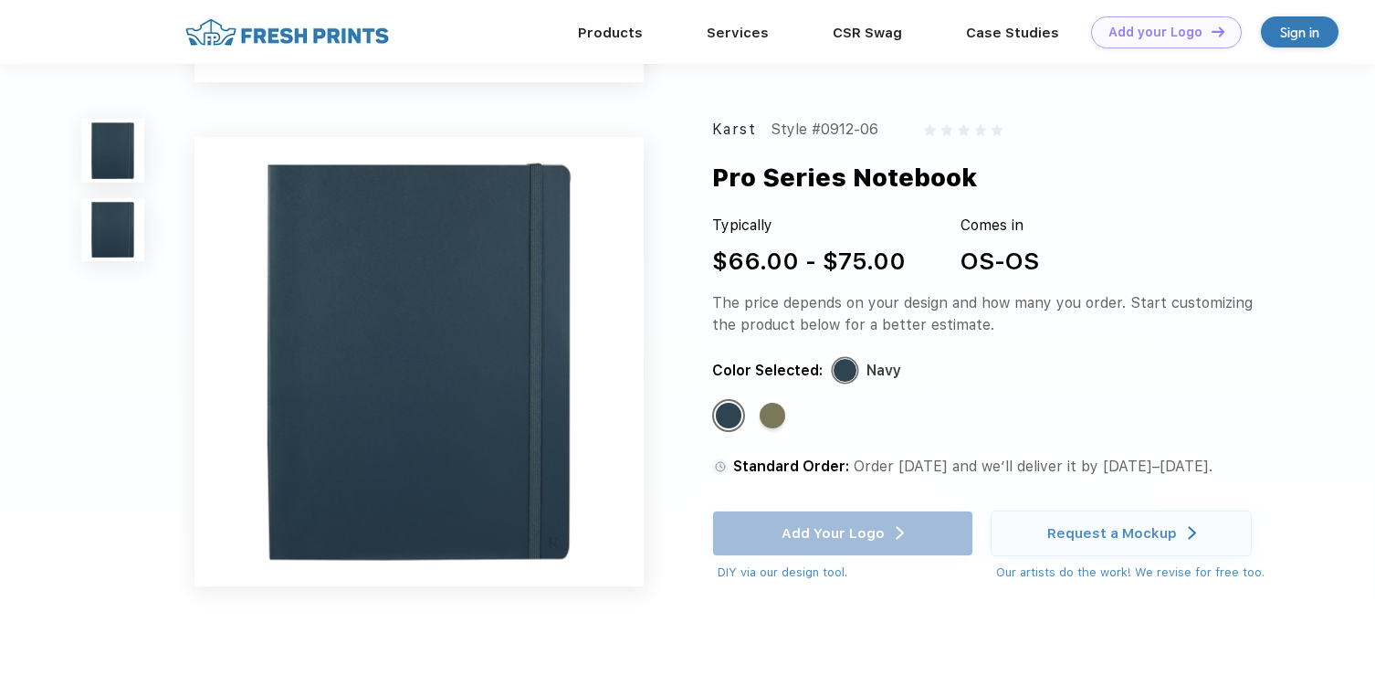
scroll to position [434, 0]
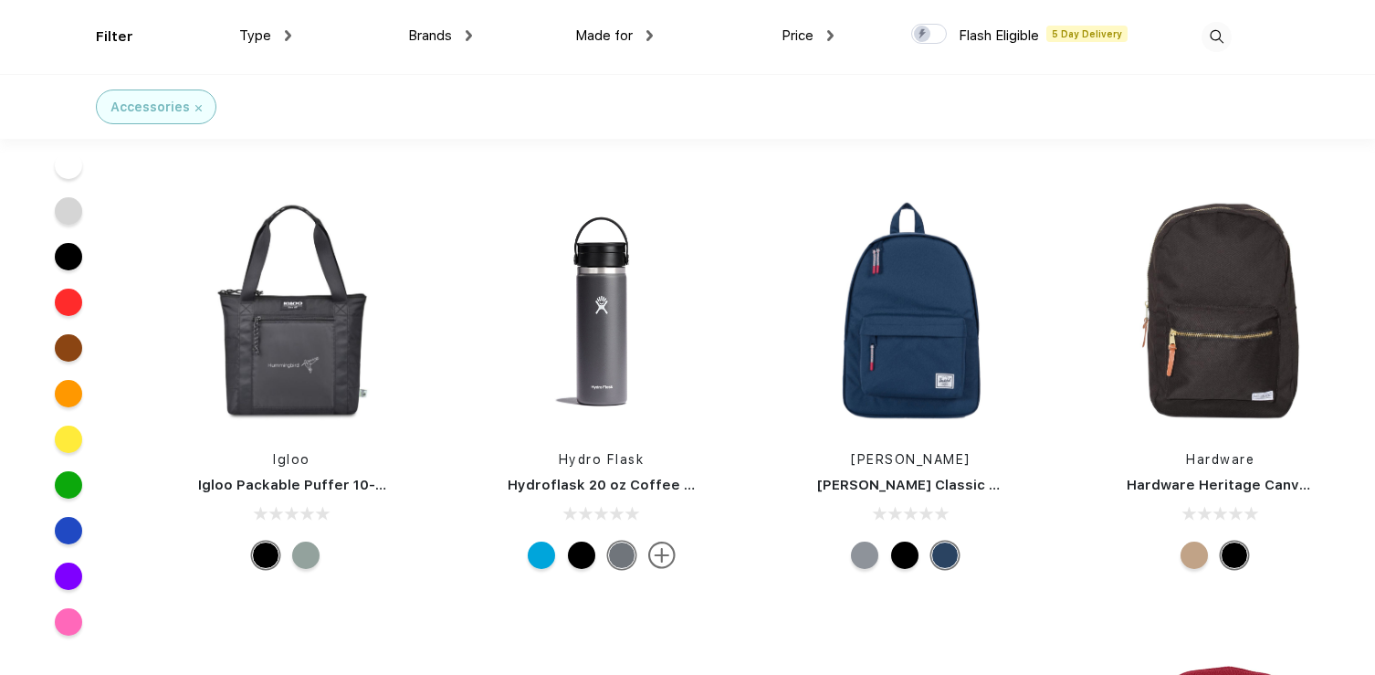
scroll to position [12342, 0]
